Goal: Find contact information

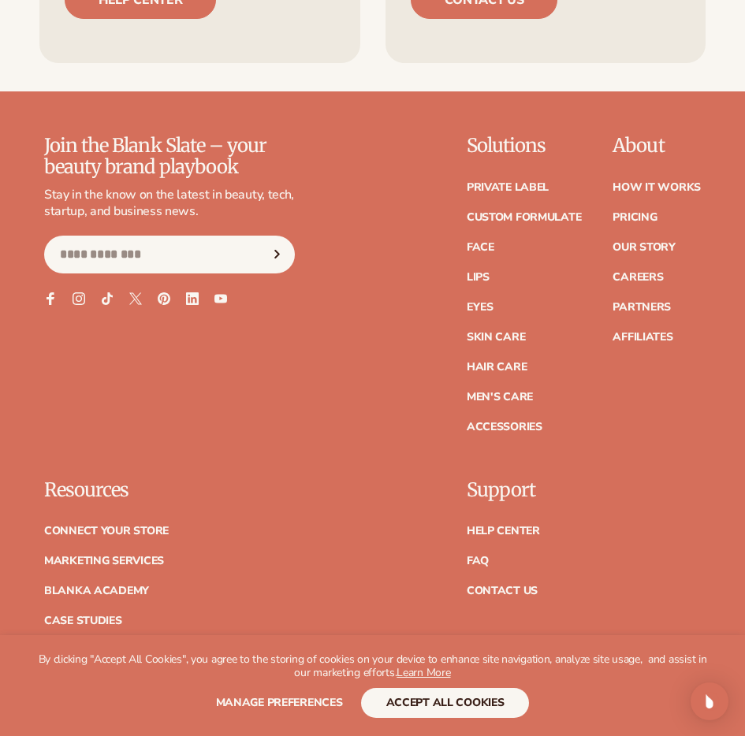
scroll to position [8699, 0]
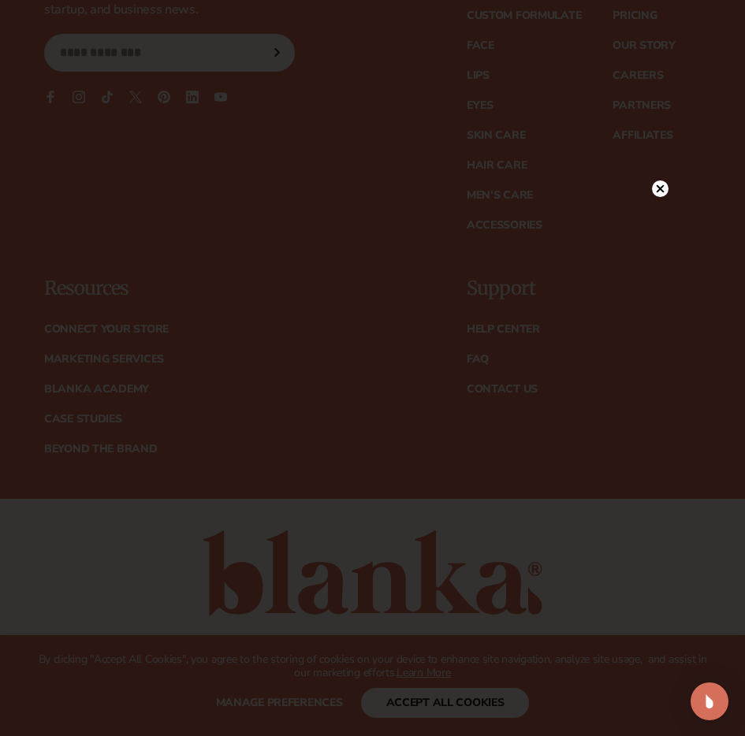
click at [664, 189] on circle at bounding box center [660, 189] width 17 height 17
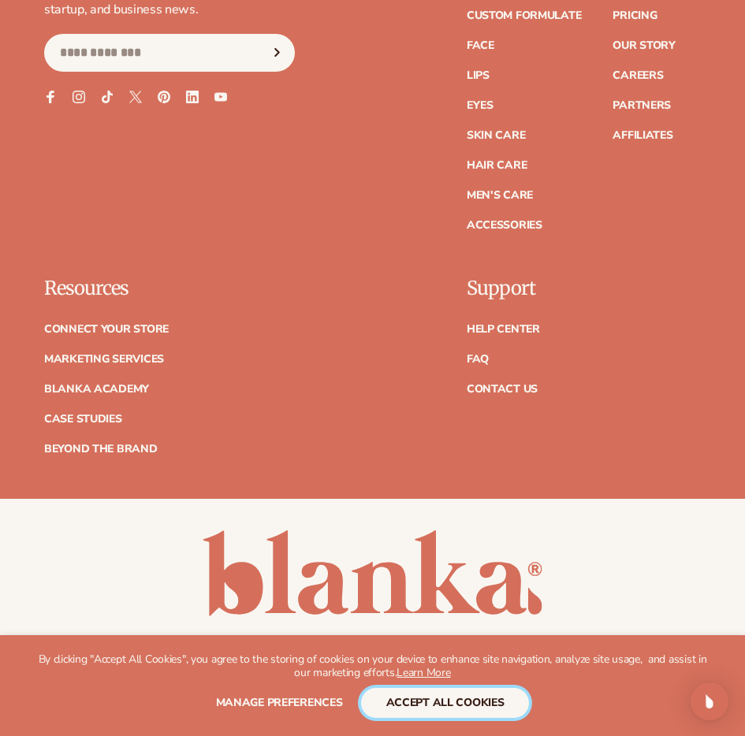
drag, startPoint x: 409, startPoint y: 713, endPoint x: 422, endPoint y: 705, distance: 15.3
click at [410, 713] on button "accept all cookies" at bounding box center [445, 703] width 169 height 30
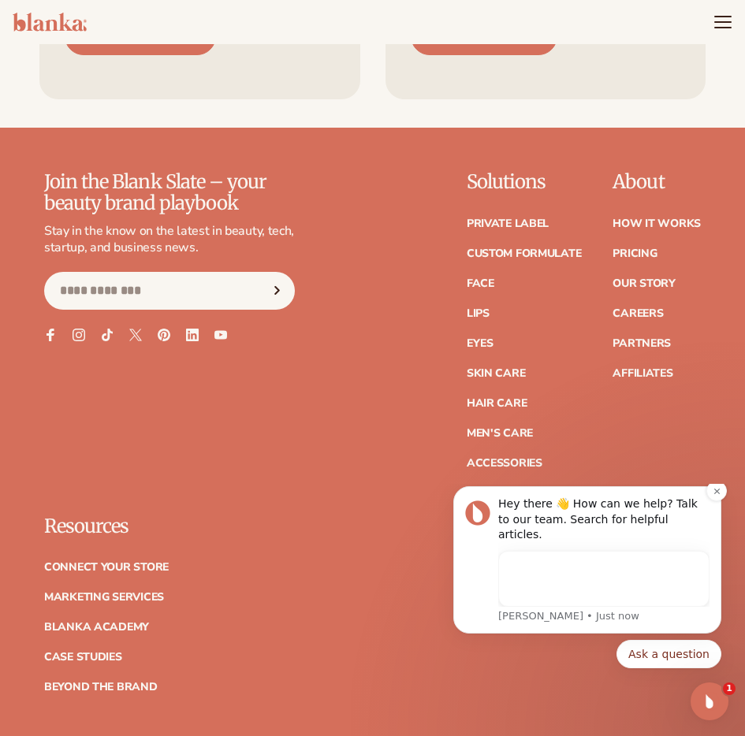
scroll to position [0, 0]
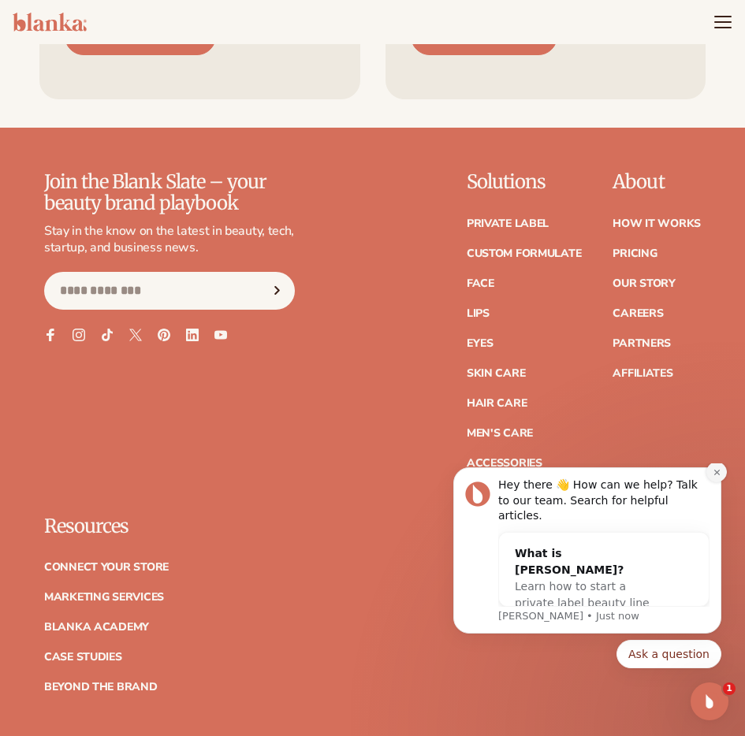
click at [721, 482] on button "Dismiss notification" at bounding box center [716, 472] width 20 height 20
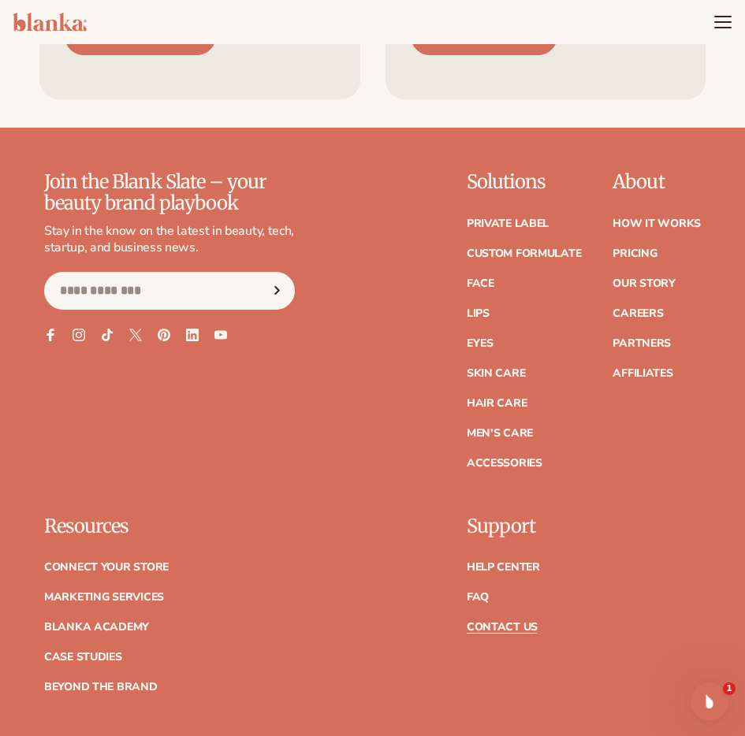
click at [501, 622] on link "Contact Us" at bounding box center [502, 627] width 71 height 11
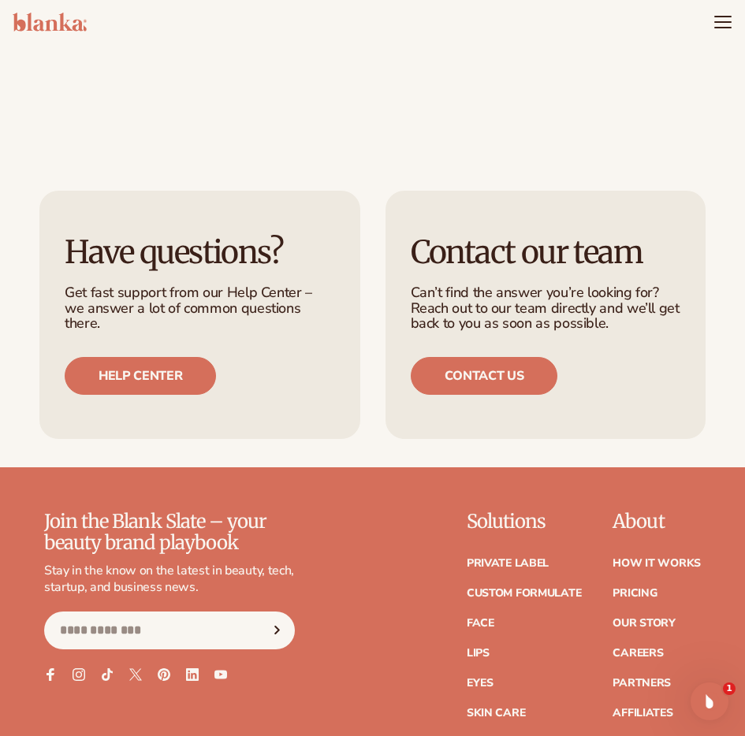
scroll to position [879, 0]
